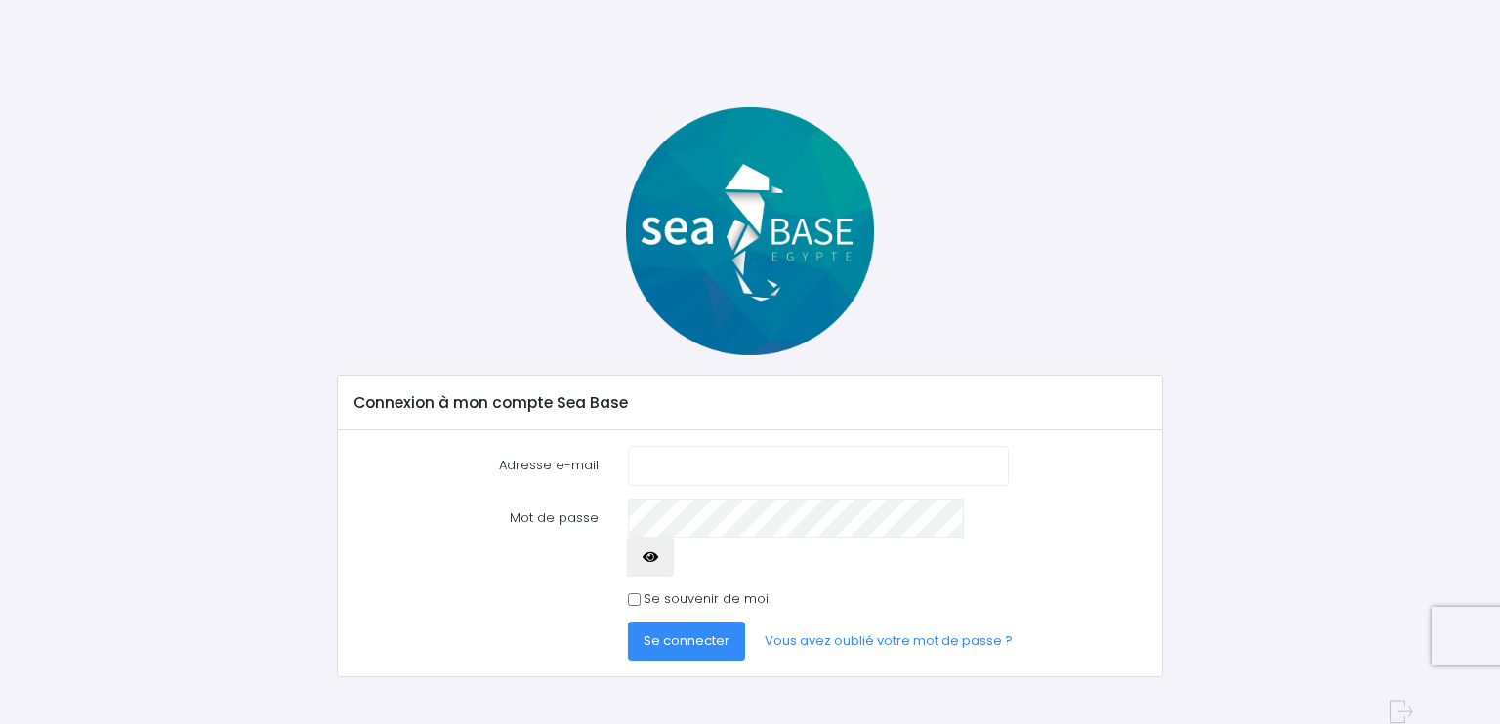
type input "cfjsabatier@gmail.com"
click at [674, 538] on button "button" at bounding box center [650, 557] width 47 height 39
click at [697, 622] on button "Se connecter" at bounding box center [686, 641] width 117 height 39
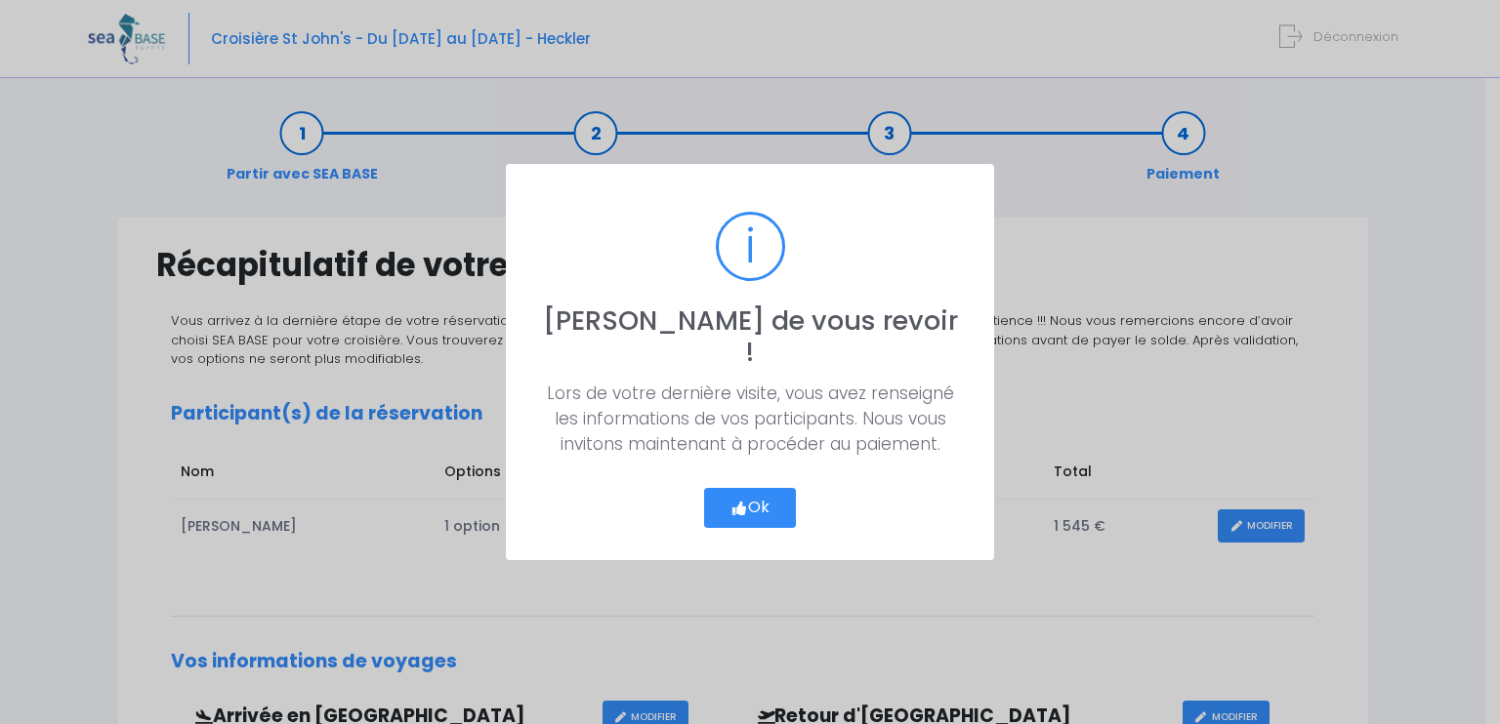
click at [761, 488] on button "Ok" at bounding box center [750, 508] width 92 height 41
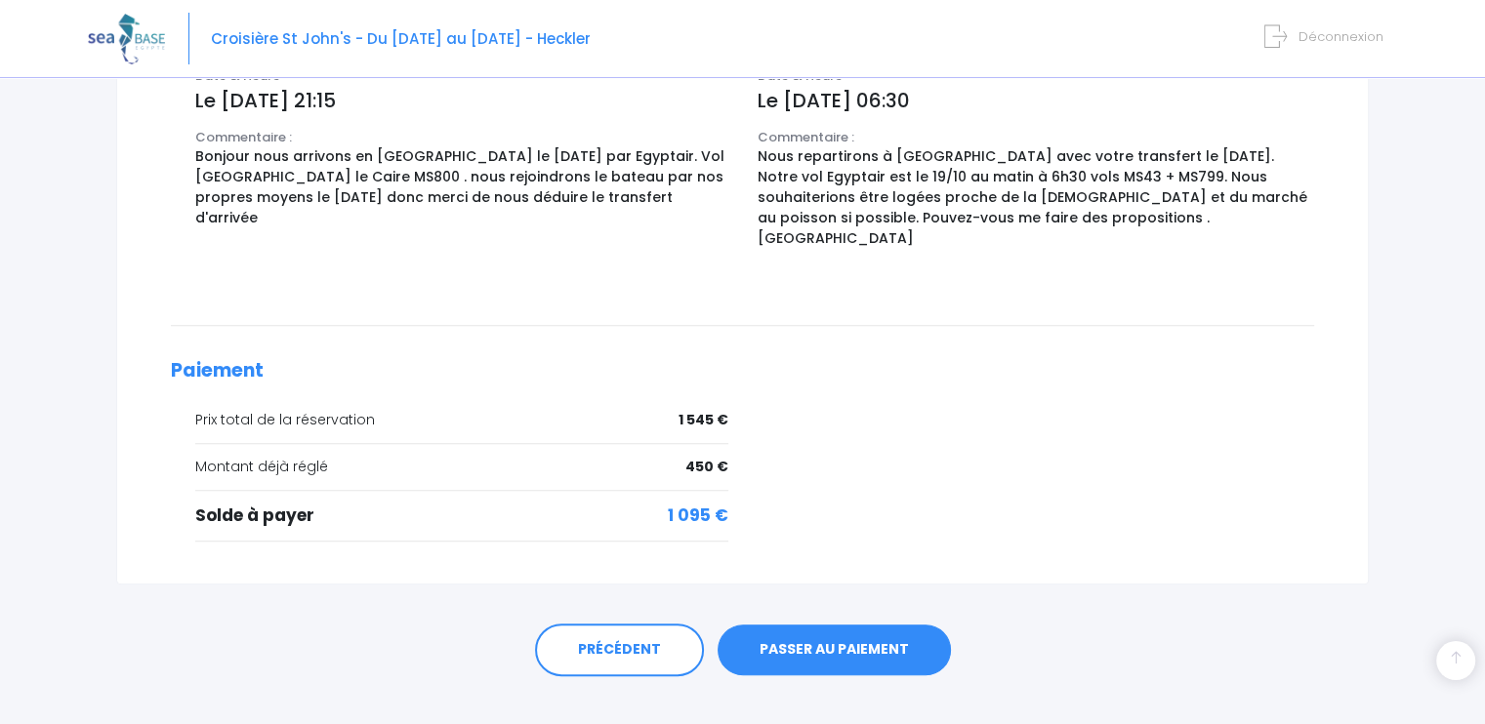
scroll to position [758, 0]
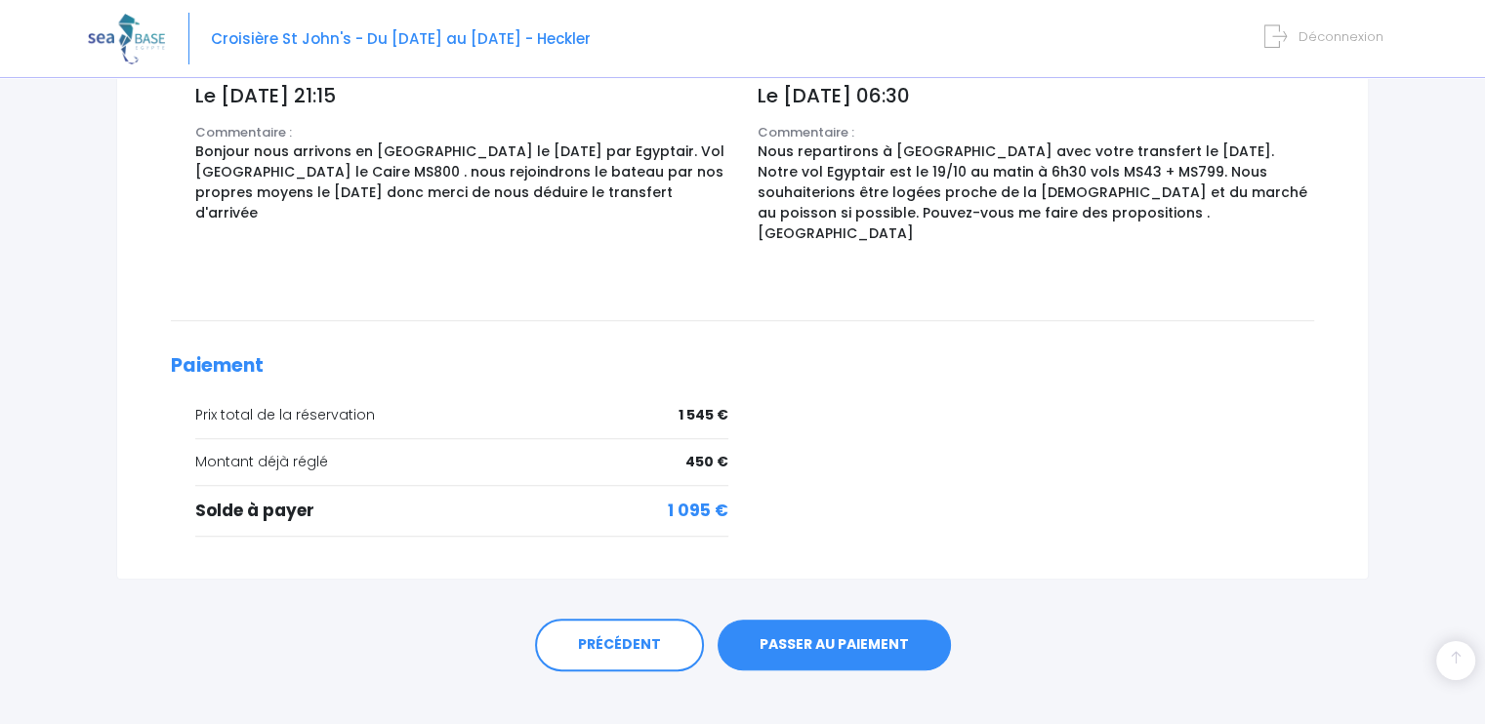
click at [822, 621] on link "PASSER AU PAIEMENT" at bounding box center [834, 645] width 233 height 51
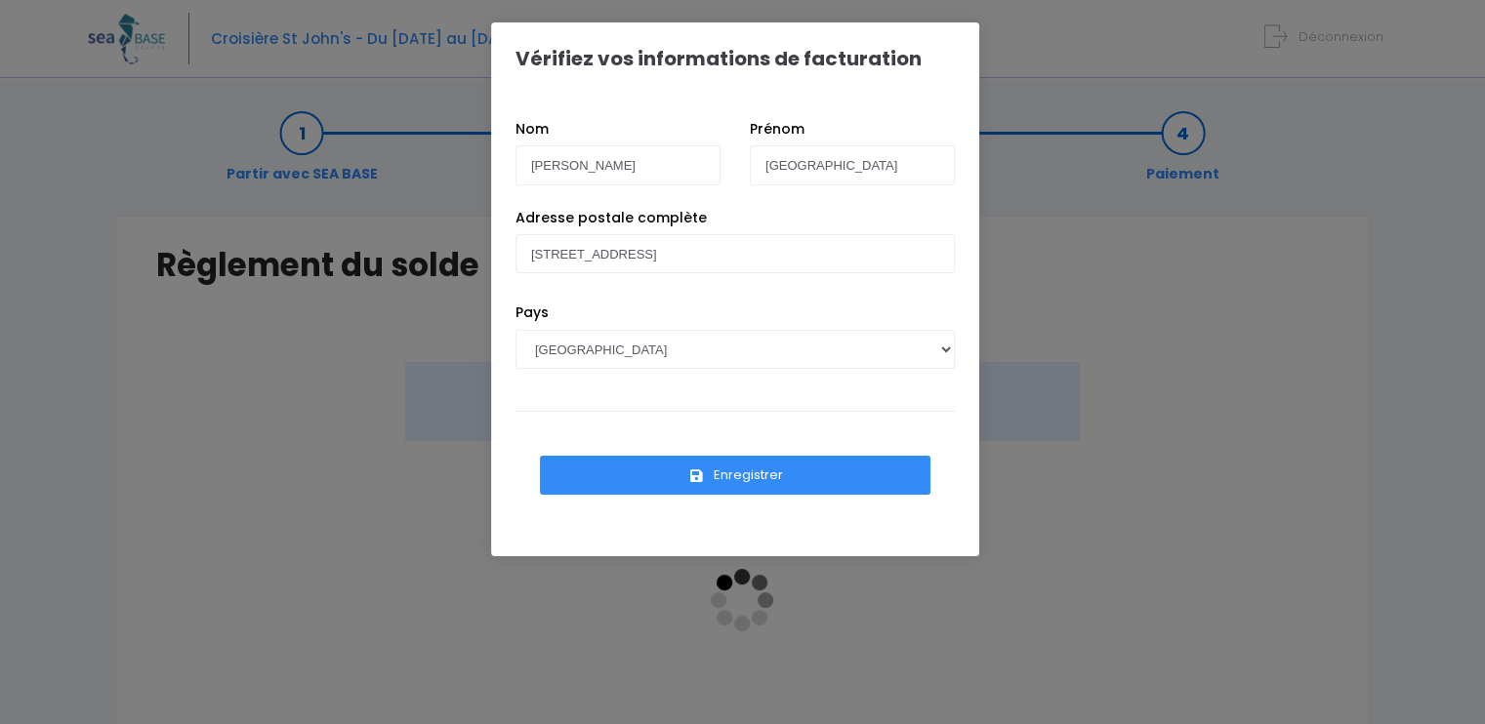
click at [750, 473] on button "Enregistrer" at bounding box center [735, 475] width 391 height 39
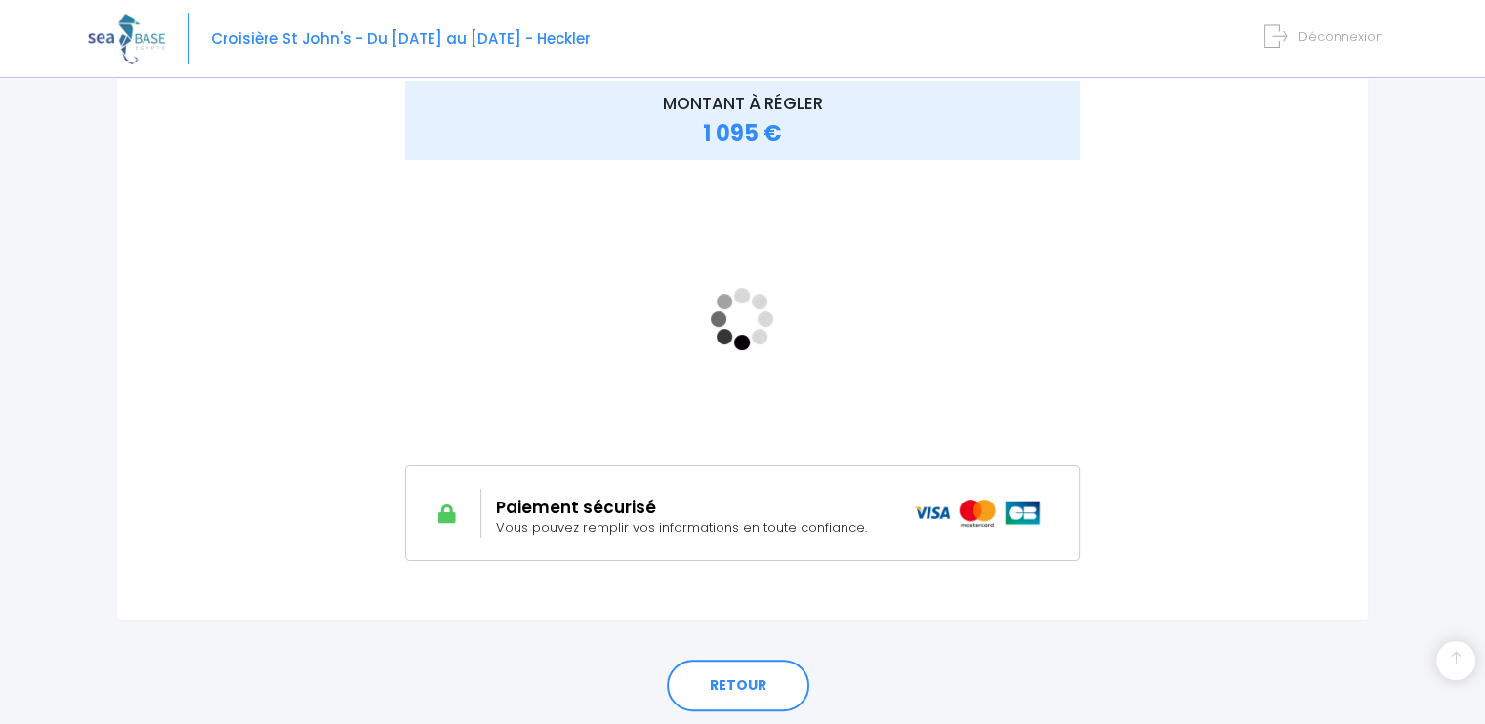
scroll to position [345, 0]
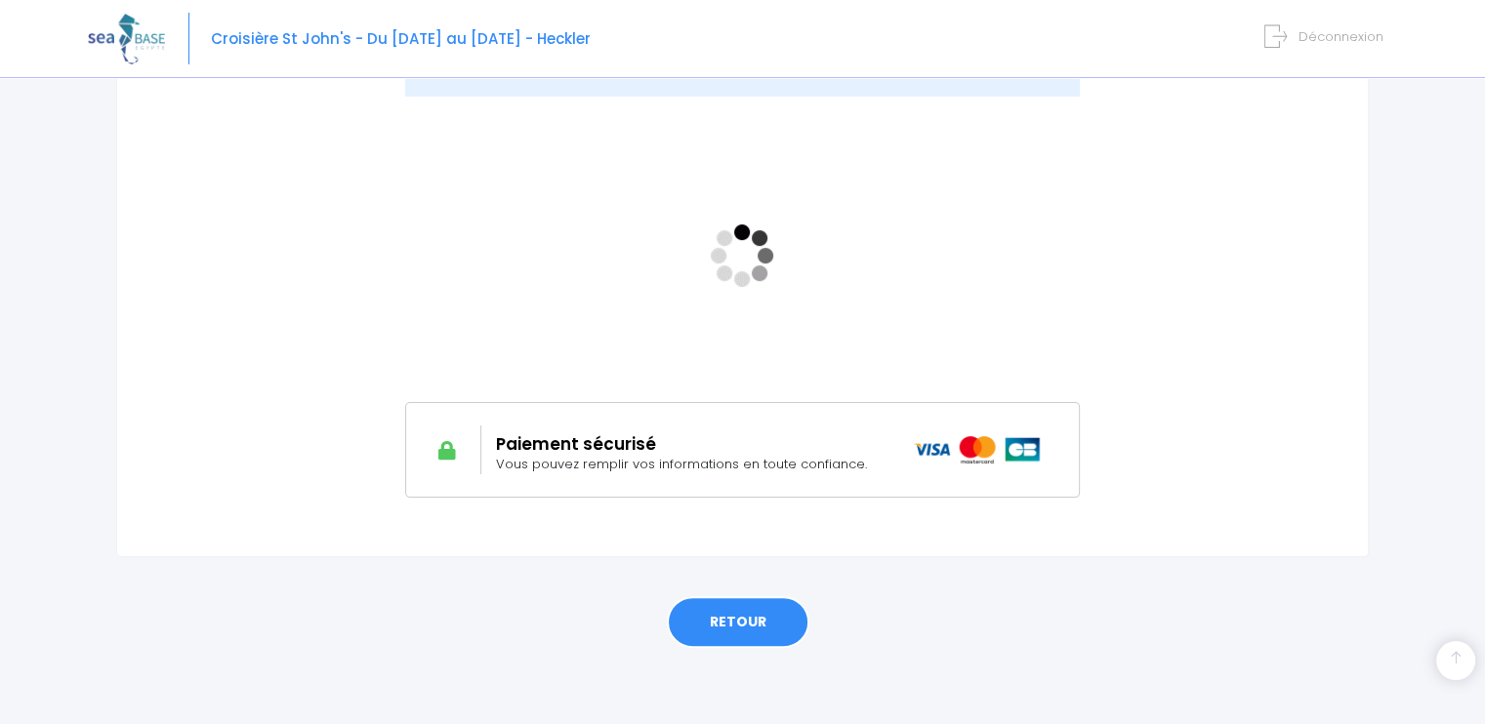
click at [737, 617] on link "RETOUR" at bounding box center [738, 623] width 143 height 53
